Goal: Task Accomplishment & Management: Use online tool/utility

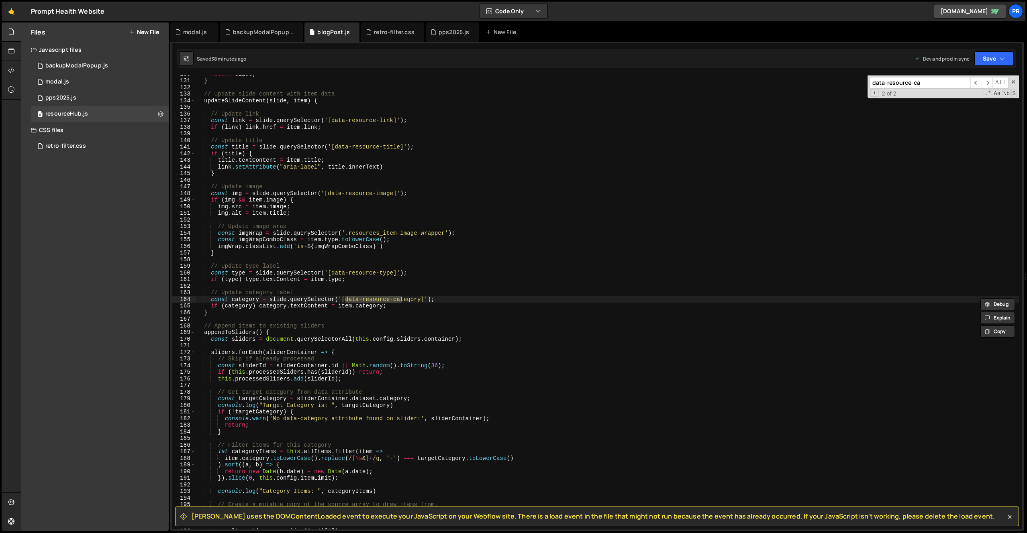
scroll to position [859, 0]
type textarea "if (category) category.textContent = item.category;"
click at [403, 306] on div "return slide ; } // Update slide content with item data updateSlideContent ( sl…" at bounding box center [607, 304] width 823 height 467
click at [916, 82] on input "data-resource-ca" at bounding box center [919, 83] width 101 height 12
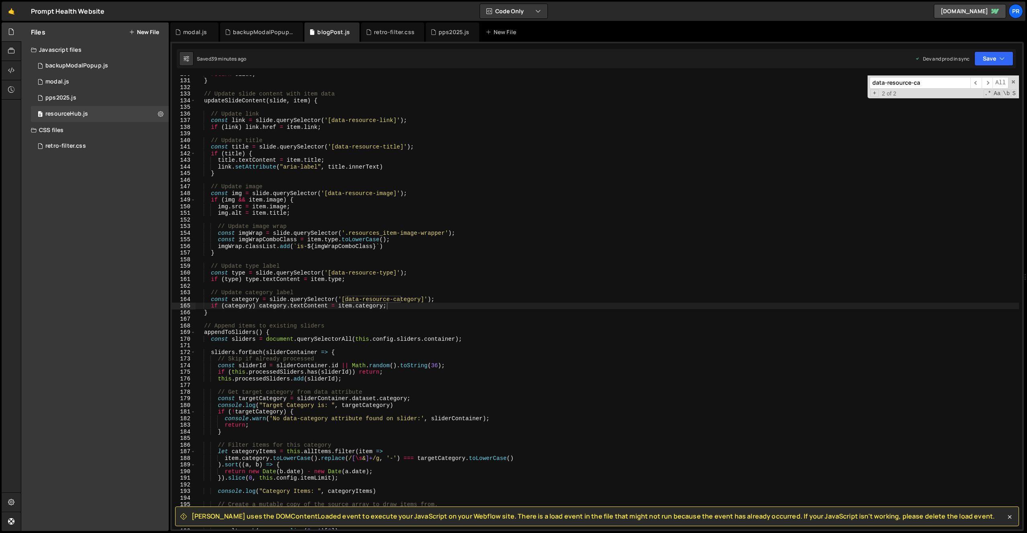
click at [917, 82] on input "data-resource-ca" at bounding box center [919, 83] width 101 height 12
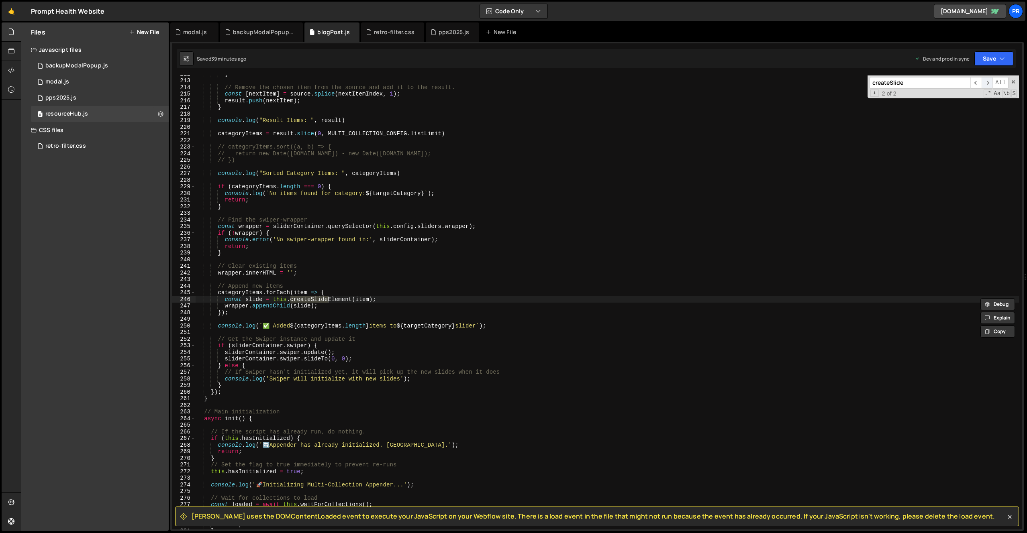
type input "createSlide"
click at [988, 81] on span "​" at bounding box center [986, 83] width 11 height 12
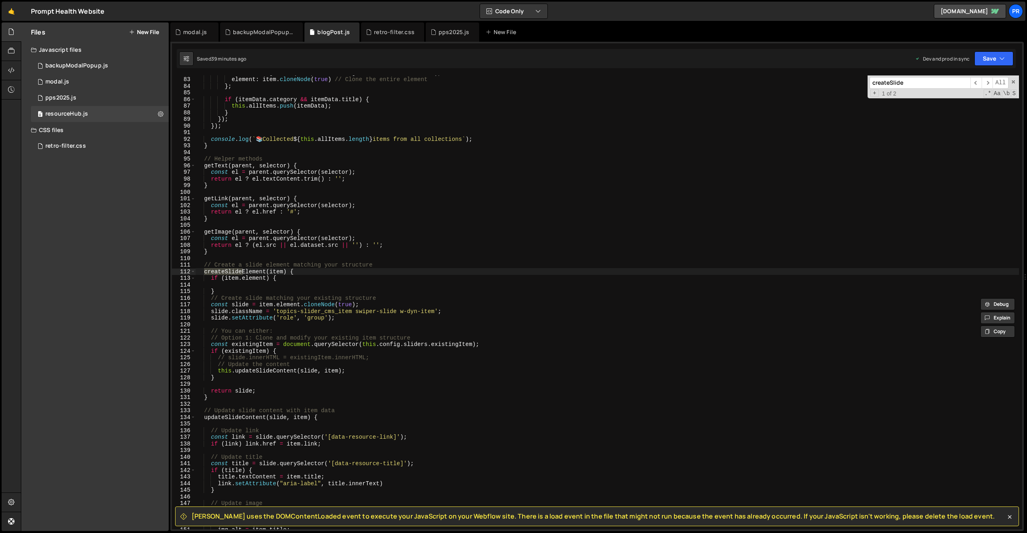
scroll to position [543, 0]
drag, startPoint x: 421, startPoint y: 337, endPoint x: 252, endPoint y: 335, distance: 169.1
click at [252, 335] on div "date : this . getText ( item , this . config . hiddenCollections . date ) , ele…" at bounding box center [607, 302] width 823 height 467
click at [280, 332] on div "date : this . getText ( item , this . config . hiddenCollections . date ) , ele…" at bounding box center [607, 302] width 823 height 467
drag, startPoint x: 257, startPoint y: 337, endPoint x: 220, endPoint y: 338, distance: 36.6
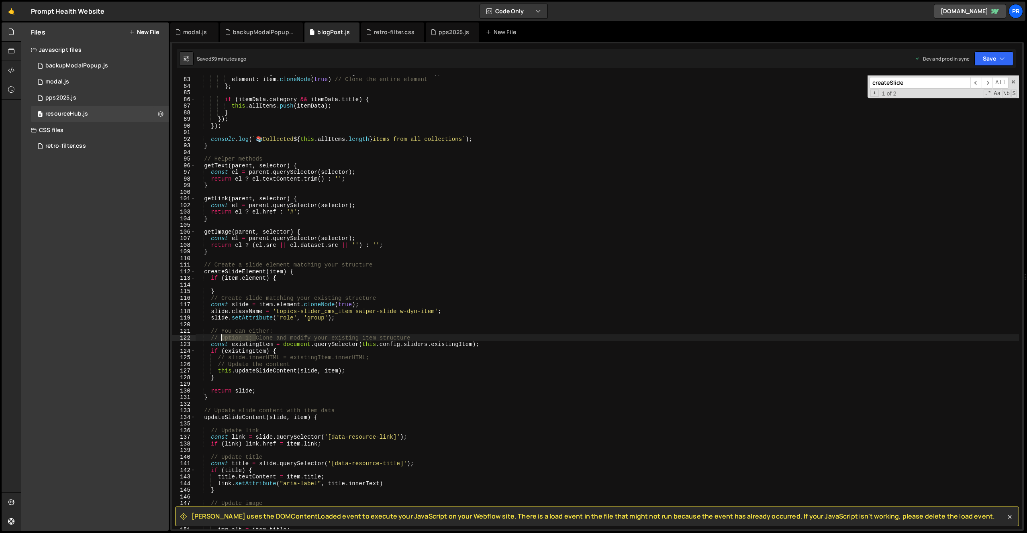
click at [220, 338] on div "date : this . getText ( item , this . config . hiddenCollections . date ) , ele…" at bounding box center [607, 302] width 823 height 467
drag, startPoint x: 287, startPoint y: 329, endPoint x: 175, endPoint y: 331, distance: 112.1
click at [175, 331] on div "// Clone and modify your existing item structure 82 83 84 85 86 87 88 89 90 91 …" at bounding box center [597, 302] width 850 height 454
type textarea "// You can either:"
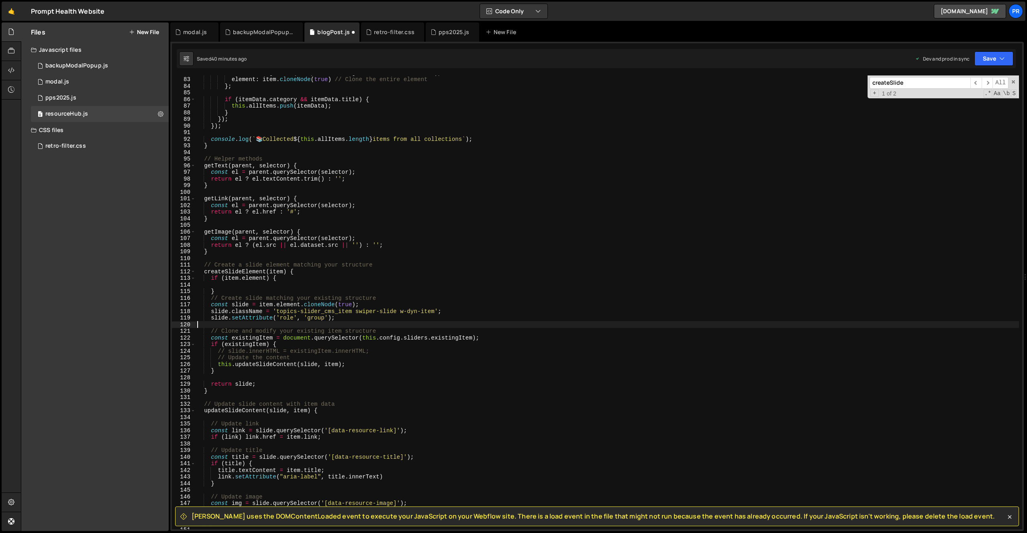
click at [455, 339] on div "date : this . getText ( item , this . config . hiddenCollections . date ) , ele…" at bounding box center [607, 302] width 823 height 467
type textarea "const existingItem = document.querySelector(this.config.sliders.existingItem);"
click at [455, 339] on div "date : this . getText ( item , this . config . hiddenCollections . date ) , ele…" at bounding box center [607, 302] width 823 height 467
type input "existingItem"
click at [976, 88] on span "​" at bounding box center [975, 83] width 11 height 12
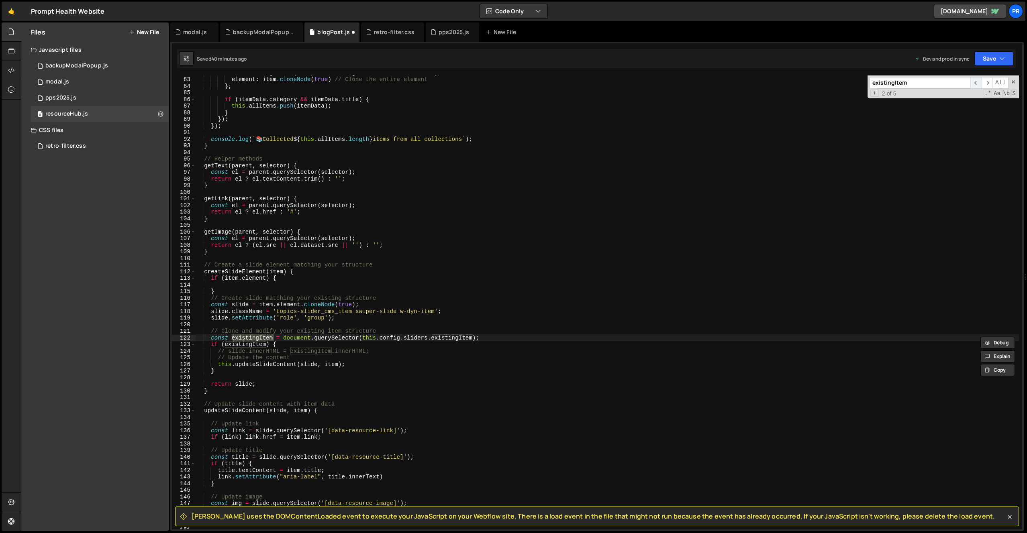
click at [977, 85] on span "​" at bounding box center [975, 83] width 11 height 12
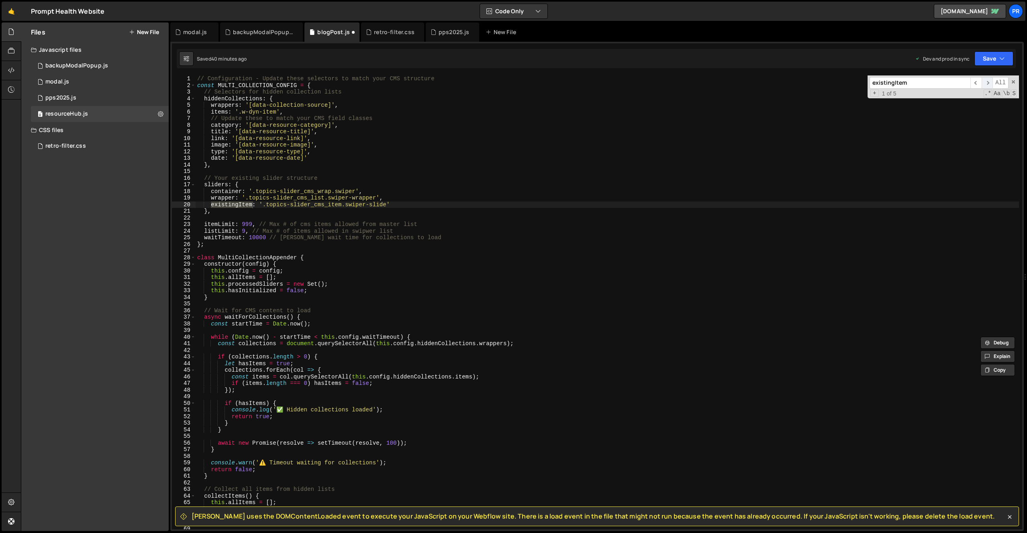
click at [986, 82] on span "​" at bounding box center [986, 83] width 11 height 12
type textarea "existingItem: '.topics-slider_cms_item.swiper-slide'"
click at [235, 206] on div "// Configuration - Update these selectors to match your CMS structure const MUL…" at bounding box center [607, 308] width 823 height 467
